Goal: Information Seeking & Learning: Learn about a topic

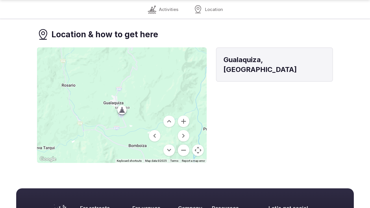
scroll to position [549, 0]
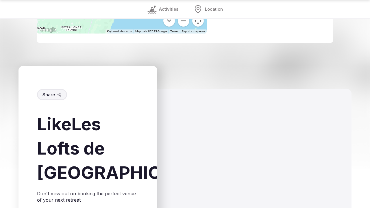
scroll to position [729, 0]
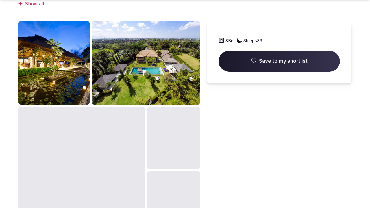
scroll to position [570, 0]
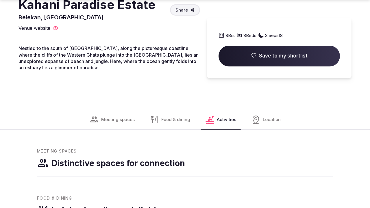
scroll to position [551, 0]
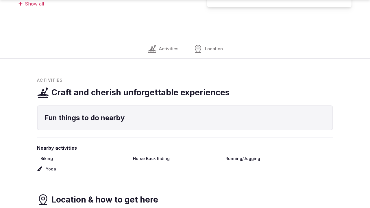
scroll to position [570, 0]
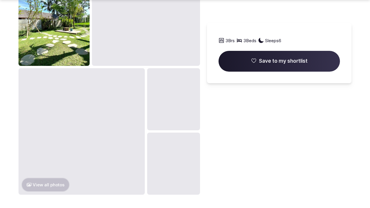
scroll to position [570, 0]
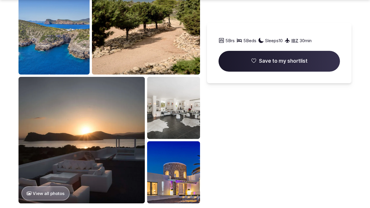
scroll to position [766, 0]
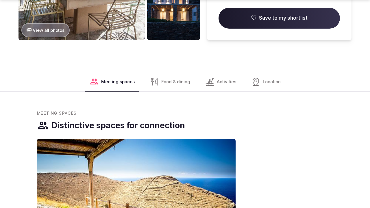
scroll to position [766, 0]
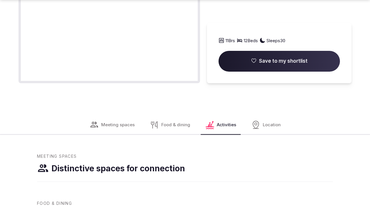
scroll to position [747, 0]
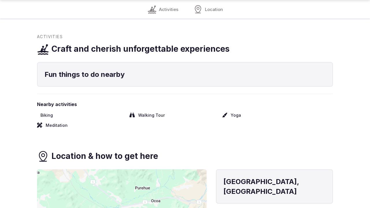
scroll to position [727, 0]
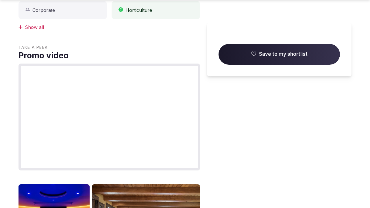
scroll to position [570, 0]
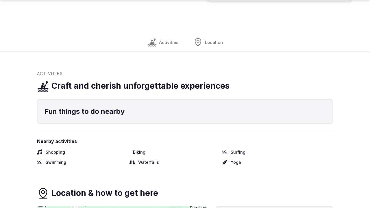
scroll to position [570, 0]
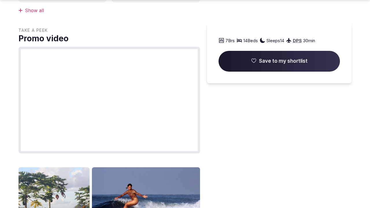
scroll to position [570, 0]
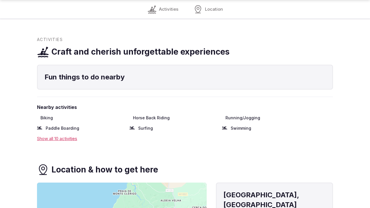
scroll to position [551, 0]
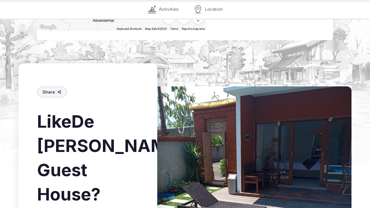
scroll to position [742, 0]
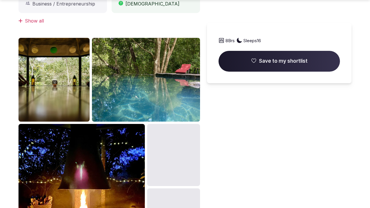
scroll to position [766, 0]
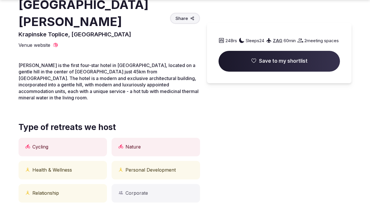
scroll to position [374, 0]
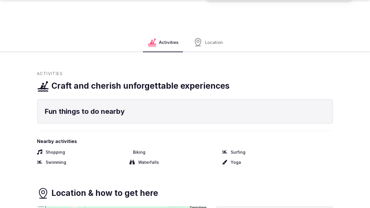
scroll to position [570, 0]
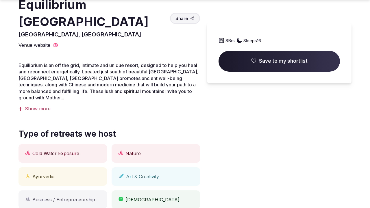
scroll to position [570, 0]
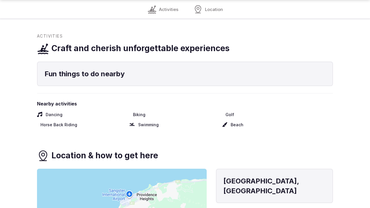
scroll to position [551, 0]
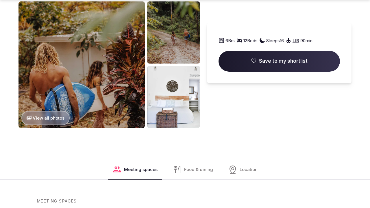
scroll to position [570, 0]
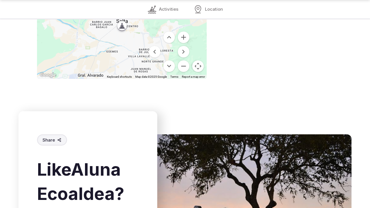
scroll to position [727, 0]
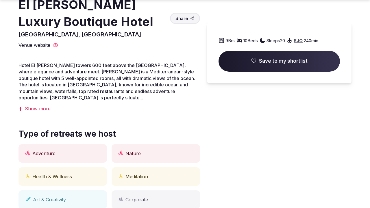
scroll to position [374, 0]
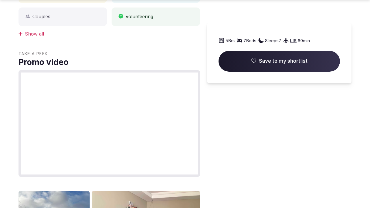
scroll to position [570, 0]
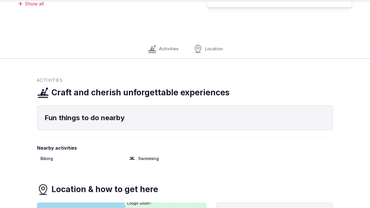
scroll to position [570, 0]
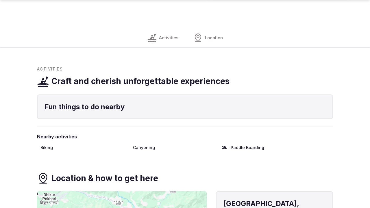
scroll to position [570, 0]
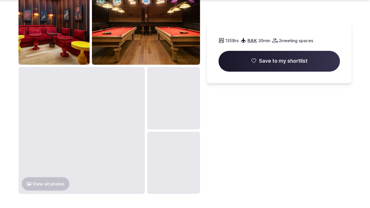
scroll to position [765, 0]
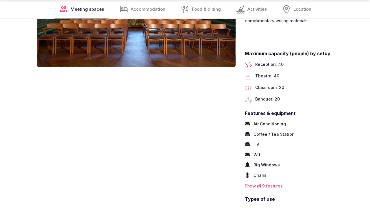
scroll to position [747, 0]
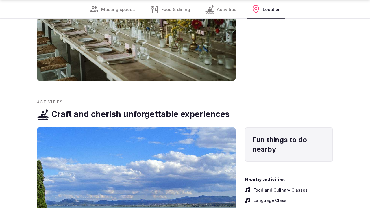
scroll to position [747, 0]
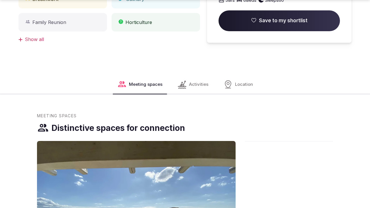
scroll to position [570, 0]
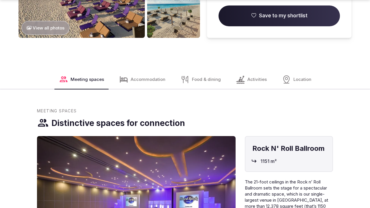
scroll to position [766, 0]
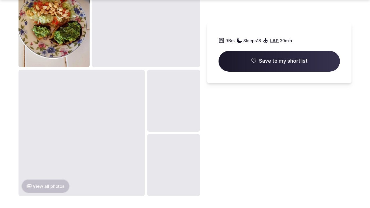
scroll to position [766, 0]
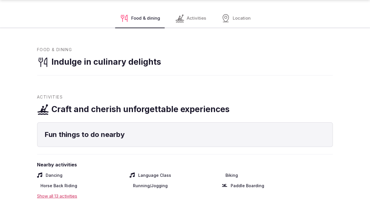
scroll to position [570, 0]
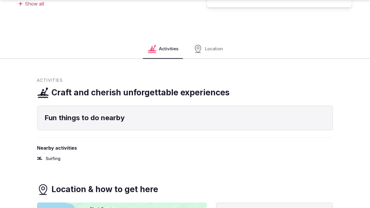
scroll to position [570, 0]
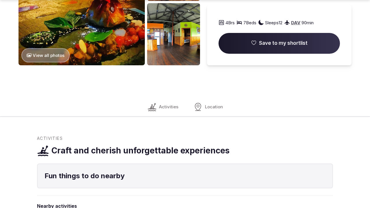
scroll to position [766, 0]
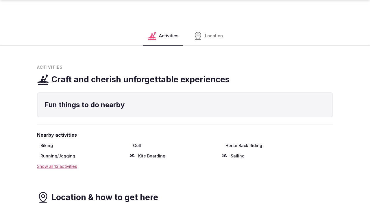
scroll to position [570, 0]
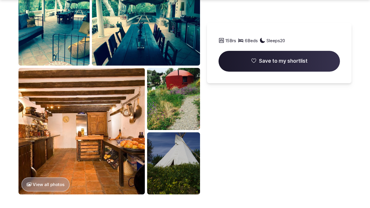
scroll to position [766, 0]
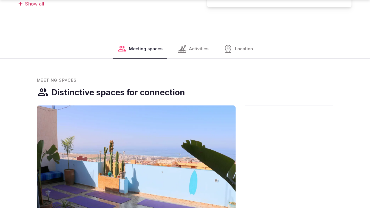
scroll to position [570, 0]
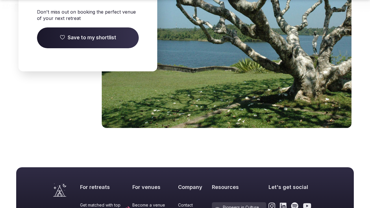
scroll to position [724, 0]
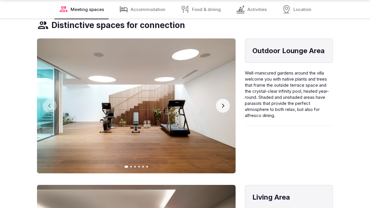
scroll to position [747, 0]
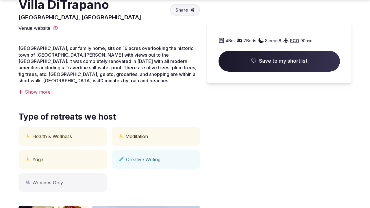
scroll to position [374, 0]
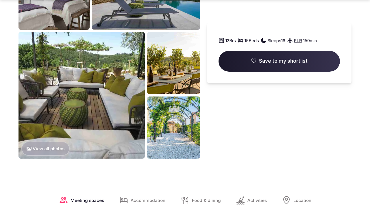
scroll to position [766, 0]
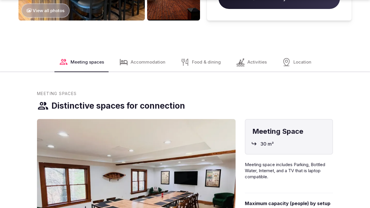
scroll to position [766, 0]
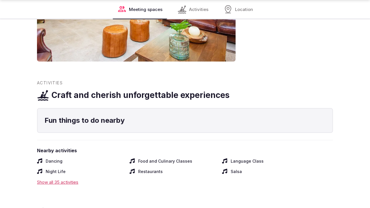
scroll to position [747, 0]
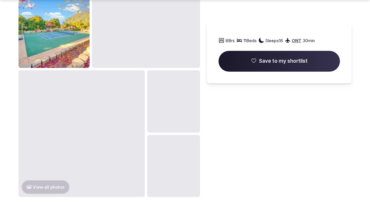
scroll to position [766, 0]
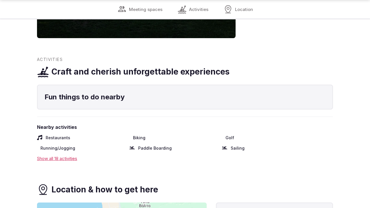
scroll to position [747, 0]
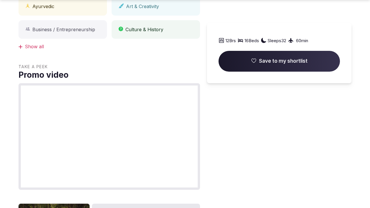
scroll to position [570, 0]
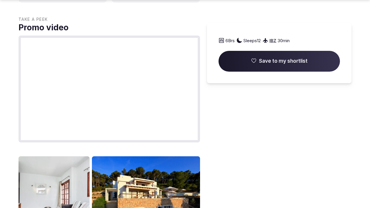
scroll to position [570, 0]
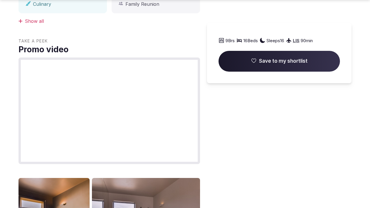
scroll to position [570, 0]
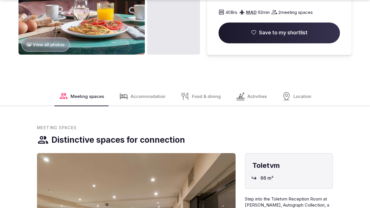
scroll to position [766, 0]
